Goal: Navigation & Orientation: Find specific page/section

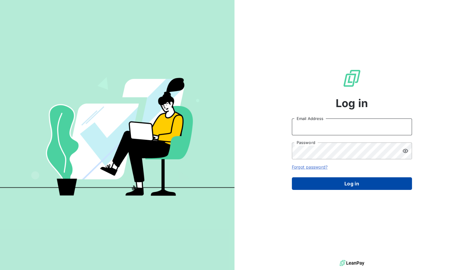
type input "ronan.cottin@graitec.com"
click at [357, 187] on button "Log in" at bounding box center [352, 183] width 120 height 13
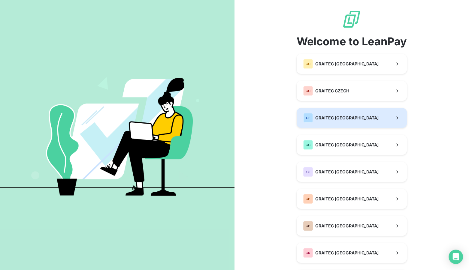
click at [331, 122] on div "GF GRAITEC FRANCE" at bounding box center [340, 118] width 75 height 10
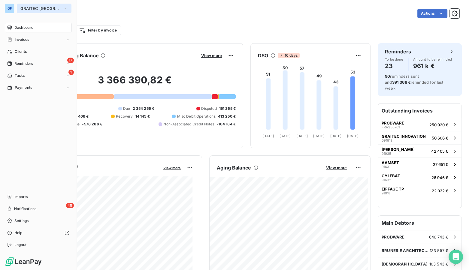
click at [27, 5] on button "GRAITEC FRANCE" at bounding box center [44, 9] width 55 height 10
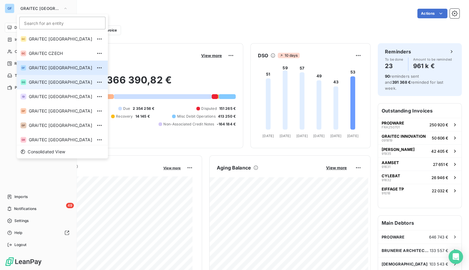
click at [51, 87] on li "GG GRAITEC GERMANY" at bounding box center [62, 82] width 91 height 14
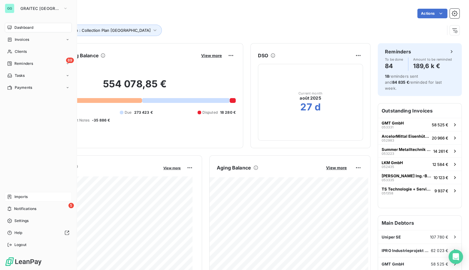
click at [24, 195] on span "Imports" at bounding box center [20, 196] width 13 height 5
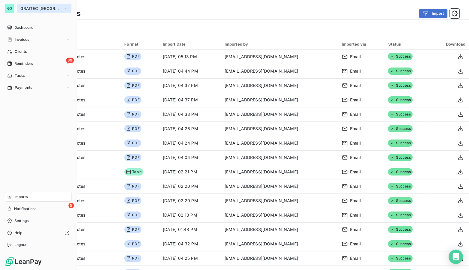
click at [26, 4] on button "GRAITEC GERMANY" at bounding box center [44, 9] width 55 height 10
click at [31, 5] on button "GRAITEC GERMANY" at bounding box center [44, 9] width 55 height 10
click at [38, 87] on div "Payments" at bounding box center [38, 88] width 67 height 10
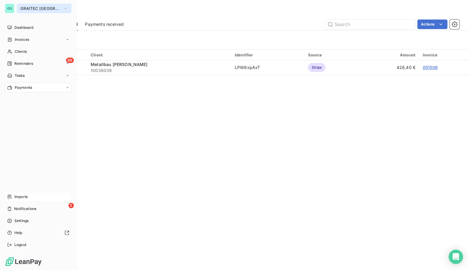
click at [35, 7] on span "GRAITEC GERMANY" at bounding box center [40, 8] width 40 height 5
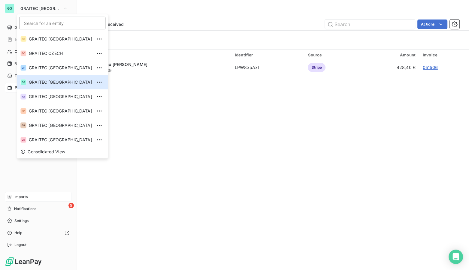
scroll to position [59, 0]
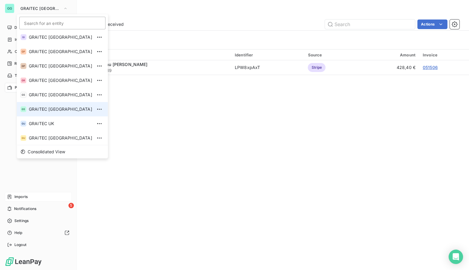
click at [56, 108] on span "GRAITEC [GEOGRAPHIC_DATA]" at bounding box center [60, 109] width 63 height 6
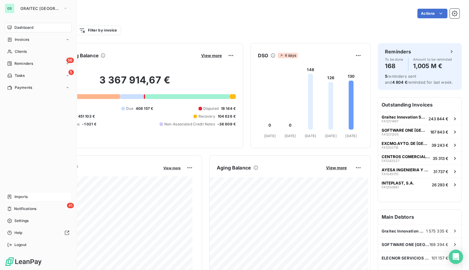
click at [15, 192] on div "Imports" at bounding box center [38, 197] width 67 height 10
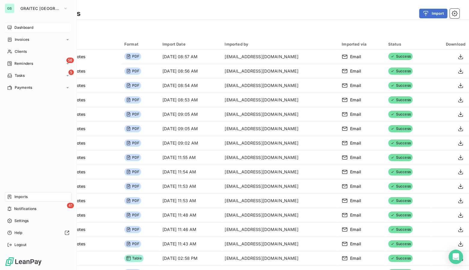
click at [20, 28] on span "Dashboard" at bounding box center [23, 27] width 19 height 5
